Goal: Obtain resource: Obtain resource

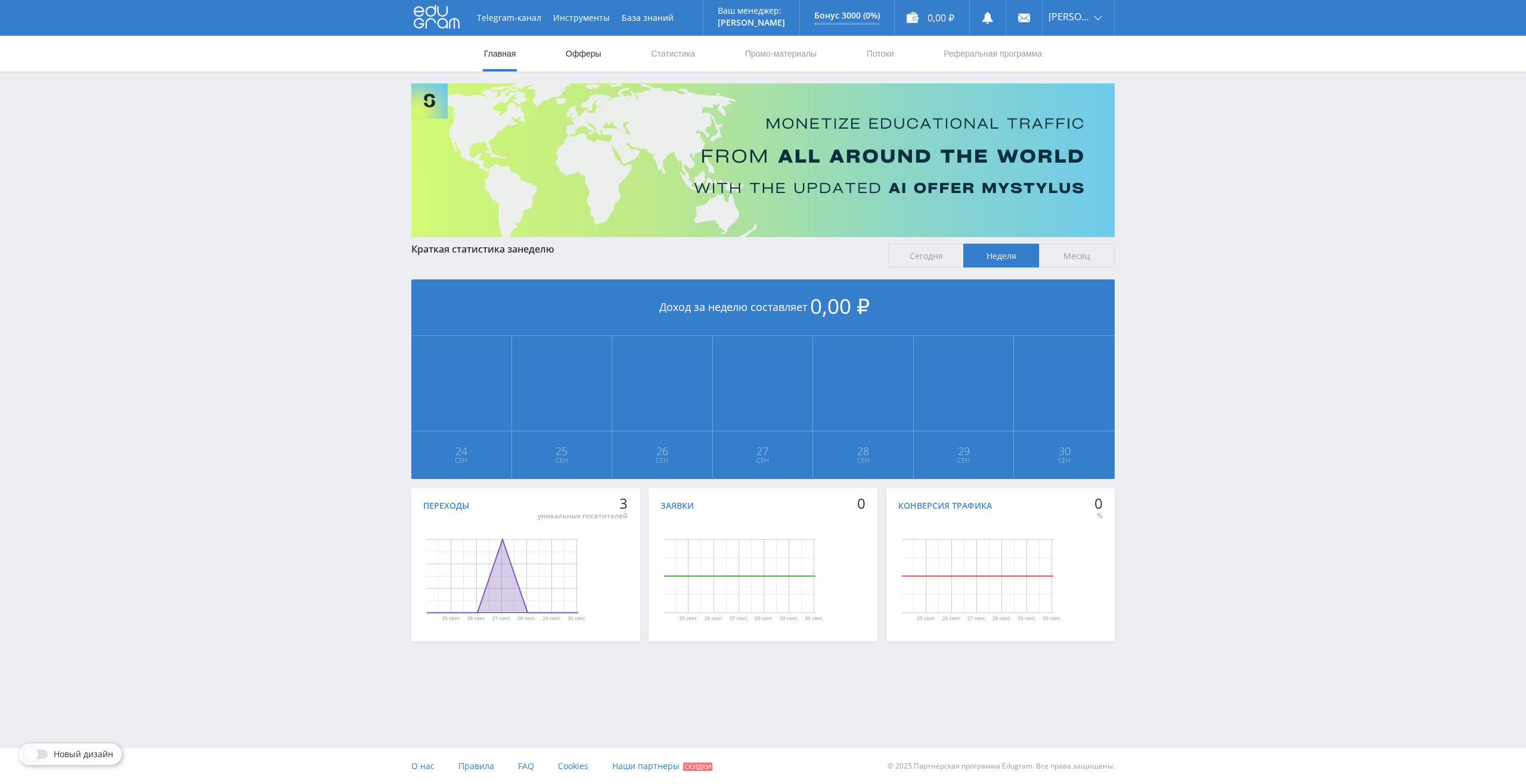
click at [579, 54] on link "Офферы" at bounding box center [584, 53] width 38 height 36
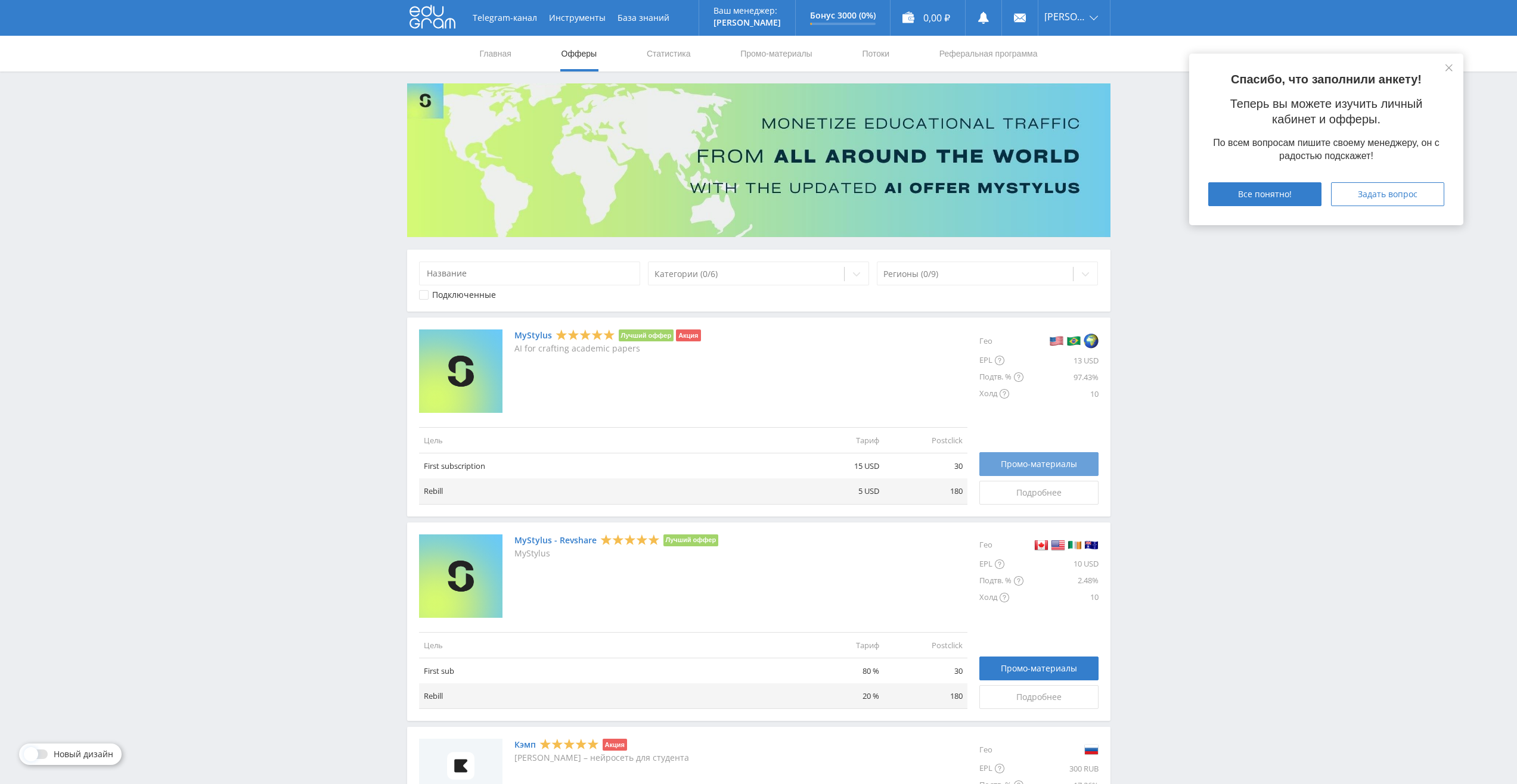
click at [1023, 467] on span "Промо-материалы" at bounding box center [1039, 464] width 76 height 10
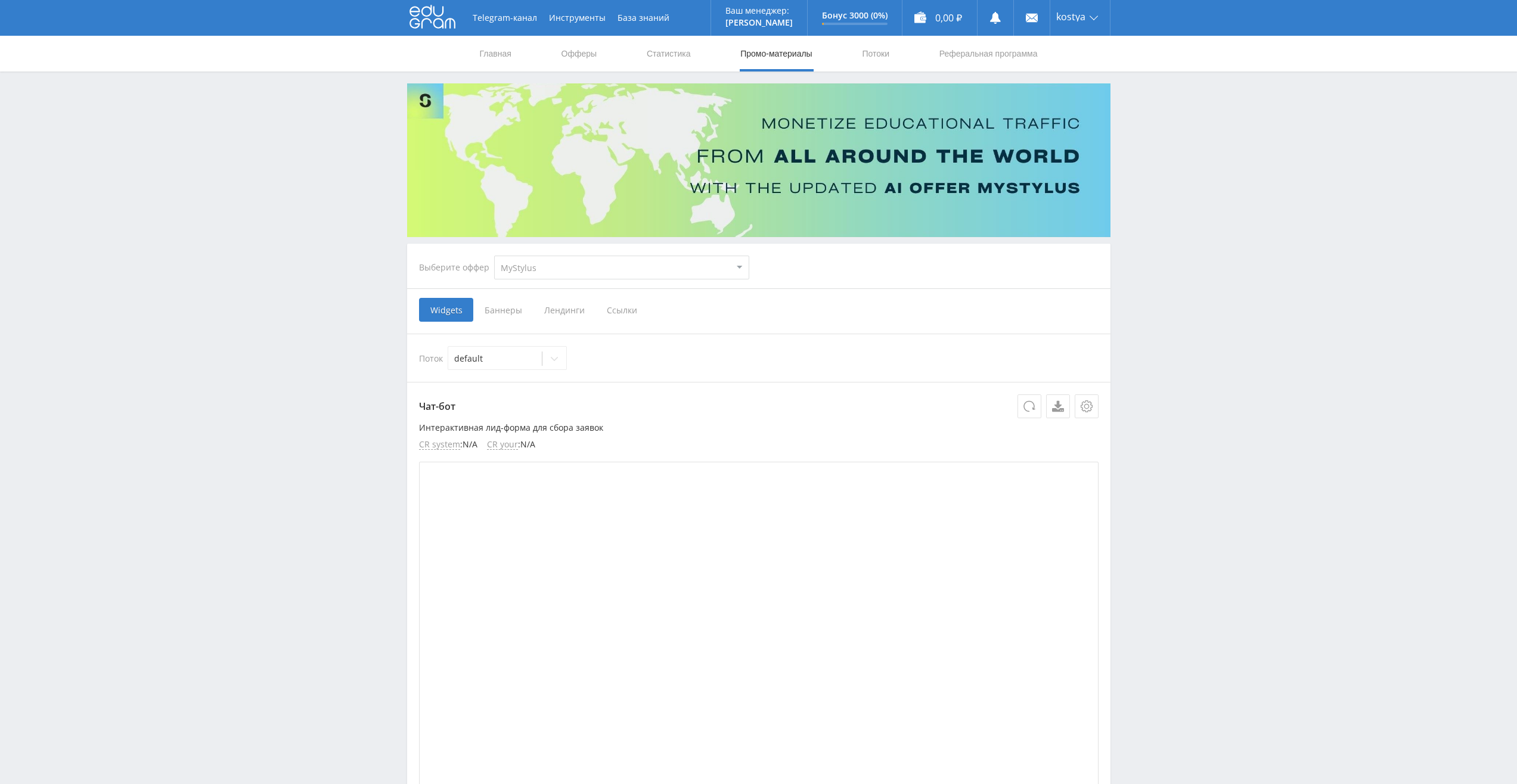
click at [615, 316] on span "Ссылки" at bounding box center [622, 309] width 53 height 23
click at [0, 0] on input "Ссылки" at bounding box center [0, 0] width 0 height 0
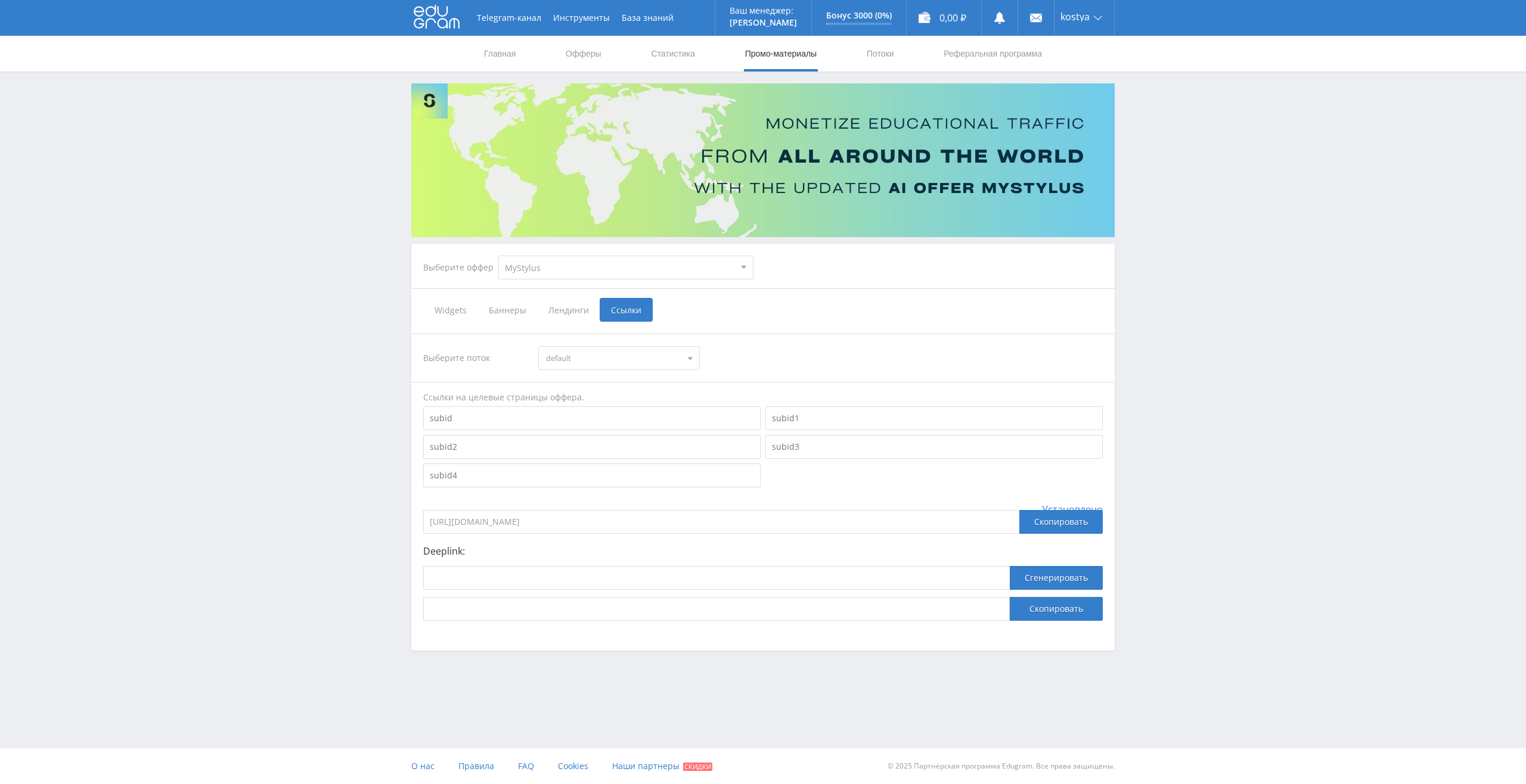
drag, startPoint x: 626, startPoint y: 525, endPoint x: 404, endPoint y: 517, distance: 222.1
click at [404, 517] on div "Telegram-канал Инструменты База знаний Ваш менеджер: [PERSON_NAME] Online @edug…" at bounding box center [763, 358] width 1526 height 716
click at [1045, 530] on div "Скопировать" at bounding box center [1061, 522] width 83 height 23
